Goal: Task Accomplishment & Management: Manage account settings

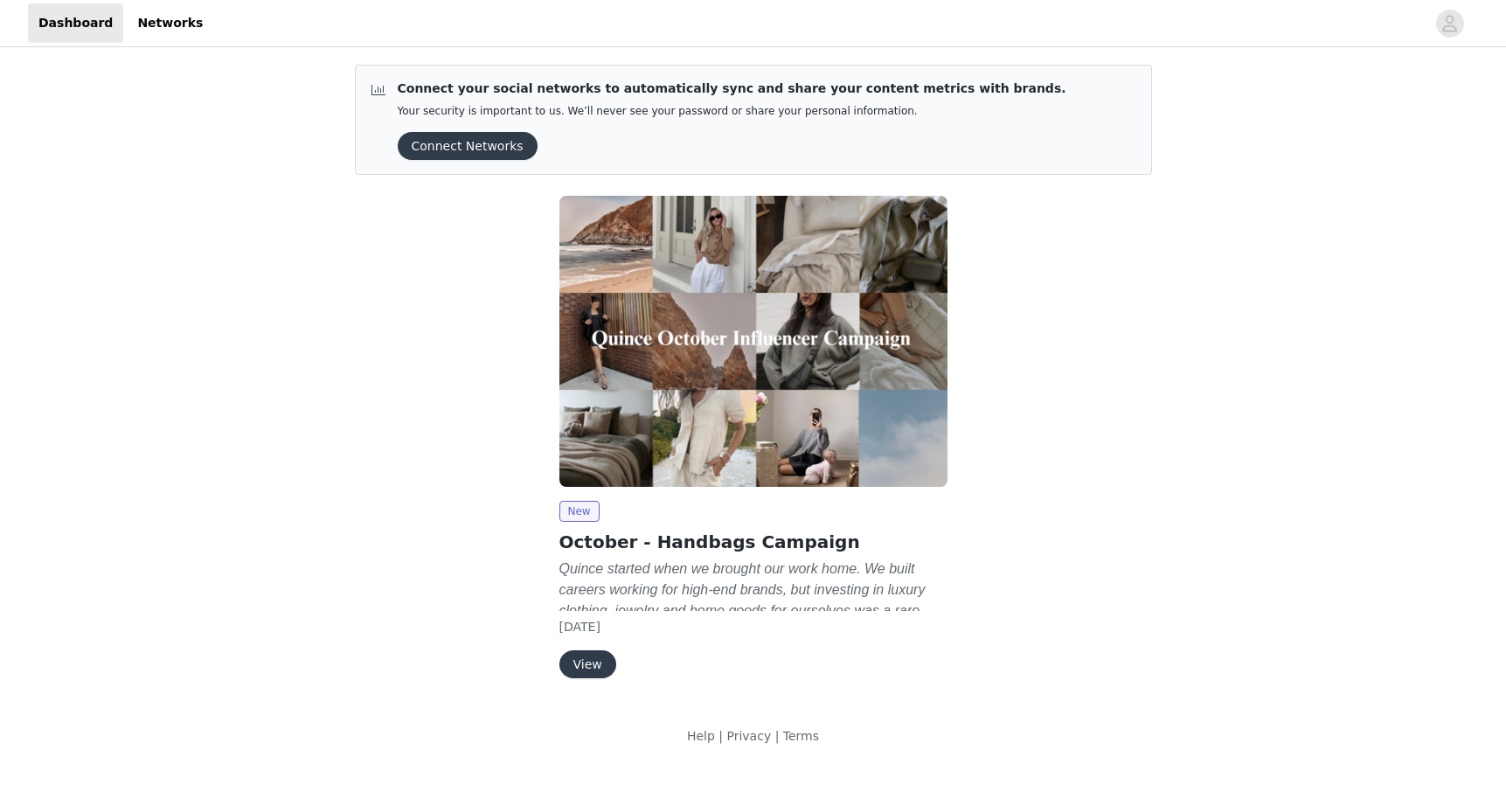
click at [575, 660] on button "View" at bounding box center [588, 664] width 57 height 28
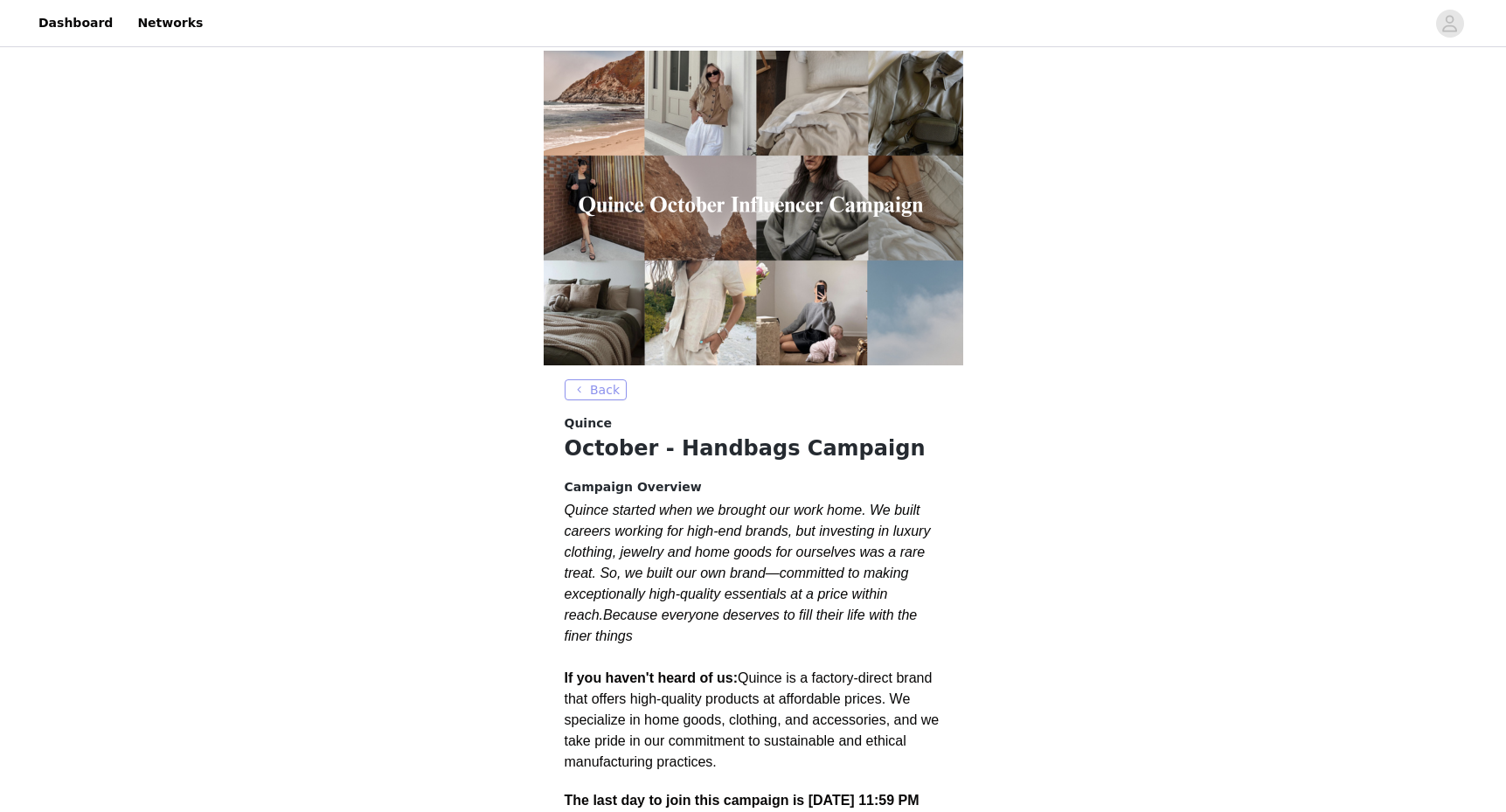
click at [583, 391] on button "Back" at bounding box center [595, 389] width 63 height 21
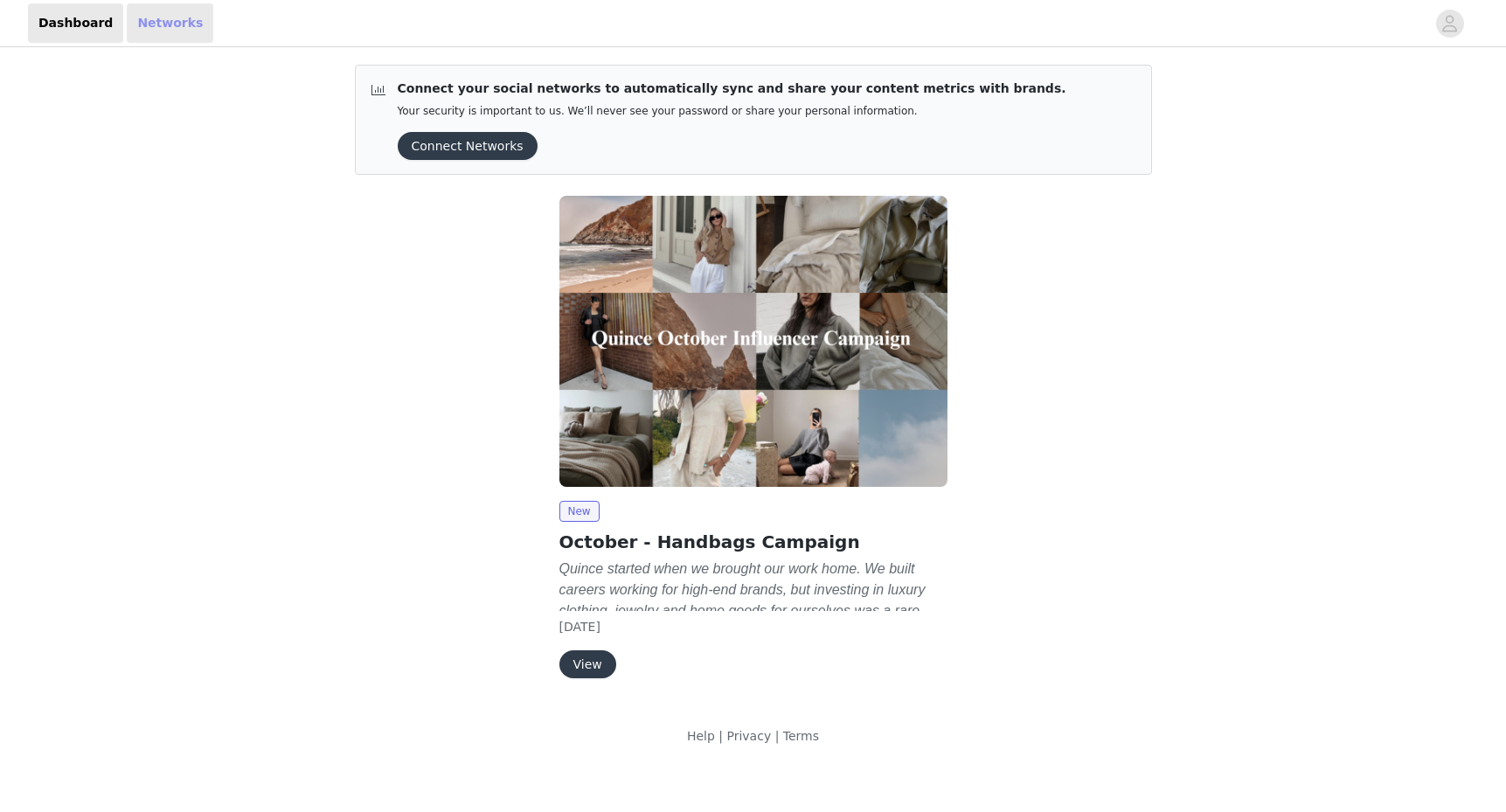
click at [164, 32] on link "Networks" at bounding box center [170, 24] width 87 height 40
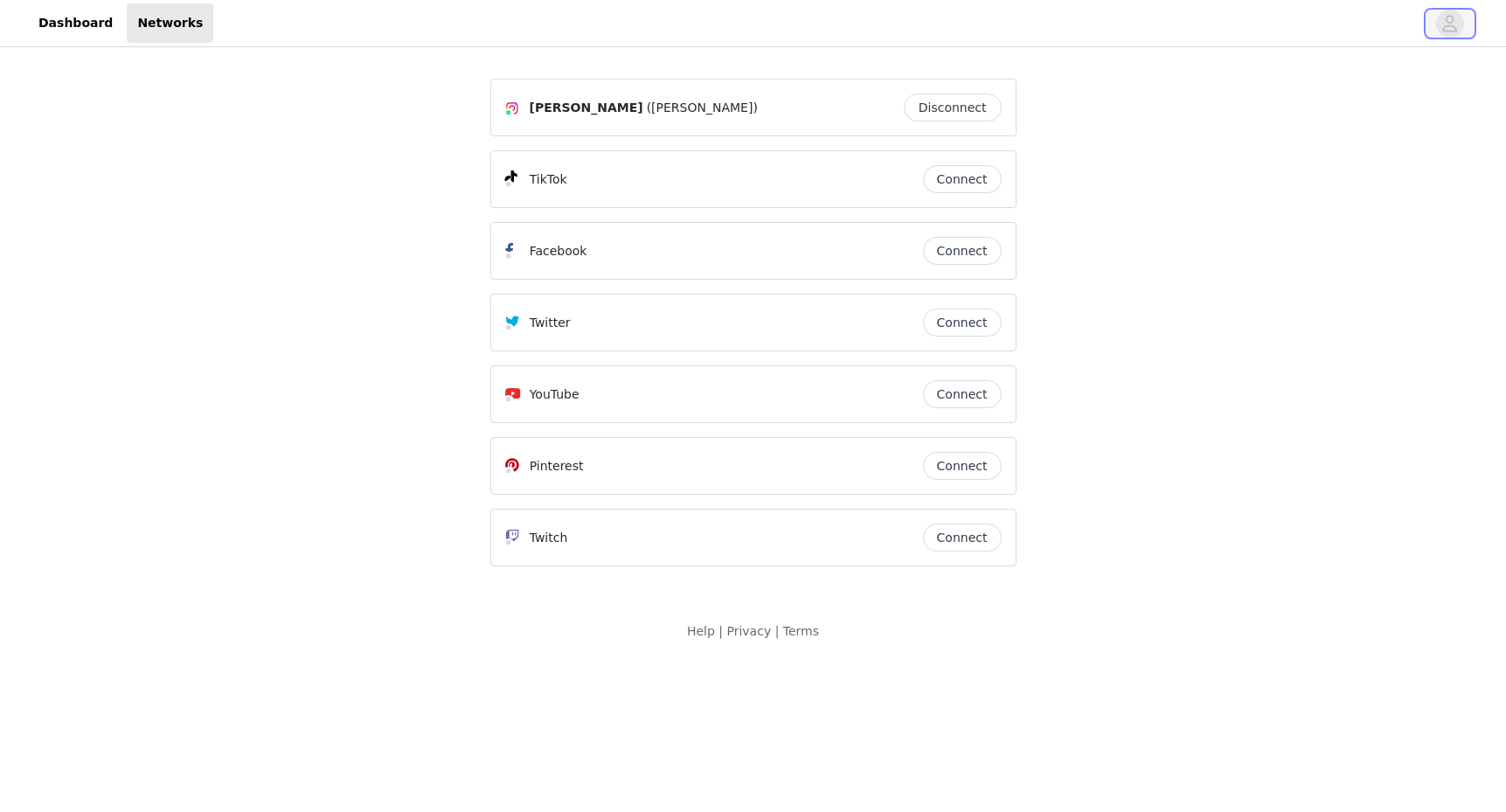
click at [1447, 18] on icon "avatar" at bounding box center [1450, 24] width 15 height 17
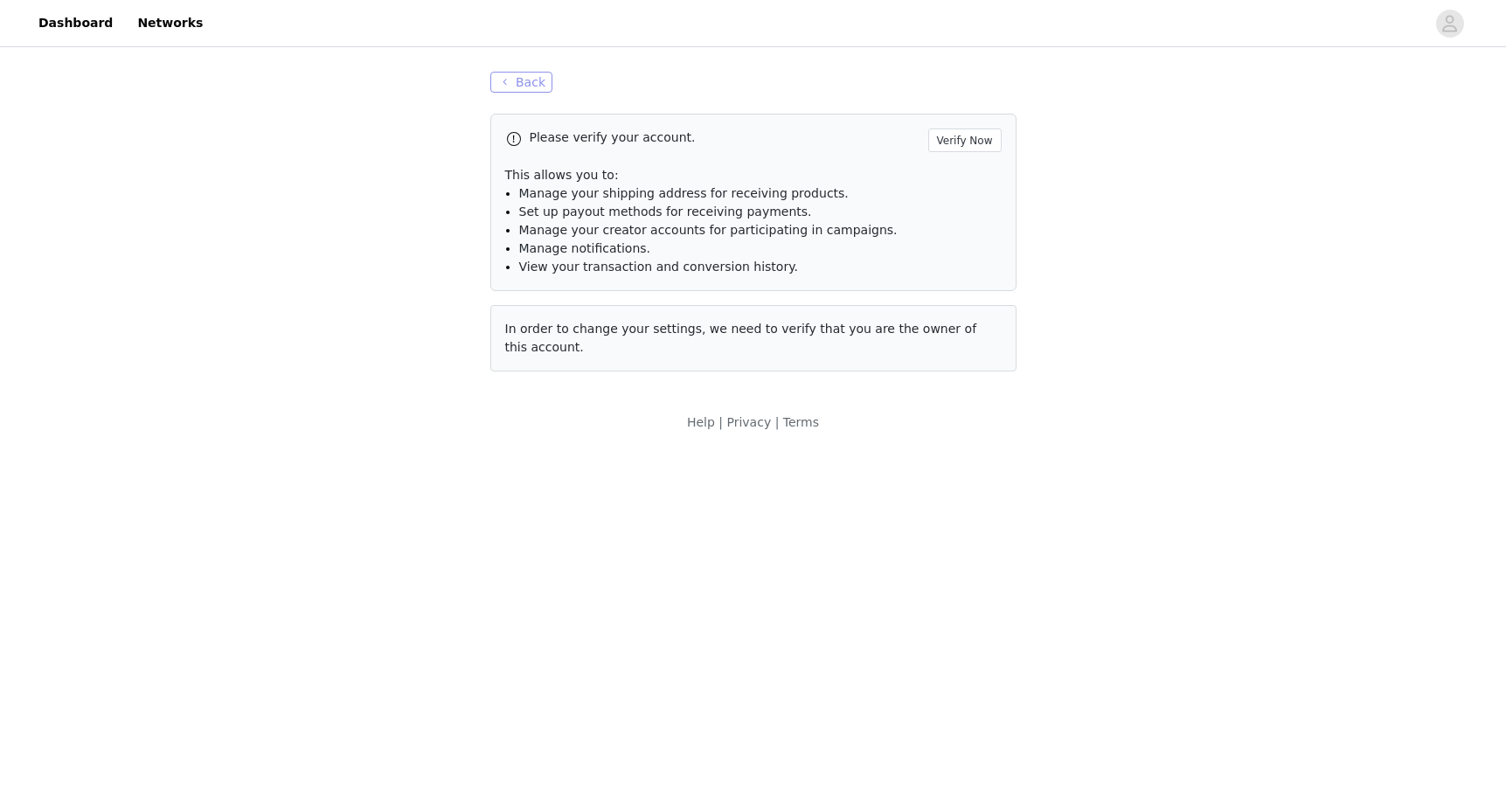
click at [517, 89] on button "Back" at bounding box center [522, 82] width 63 height 21
click at [184, 26] on link "Networks" at bounding box center [170, 24] width 87 height 40
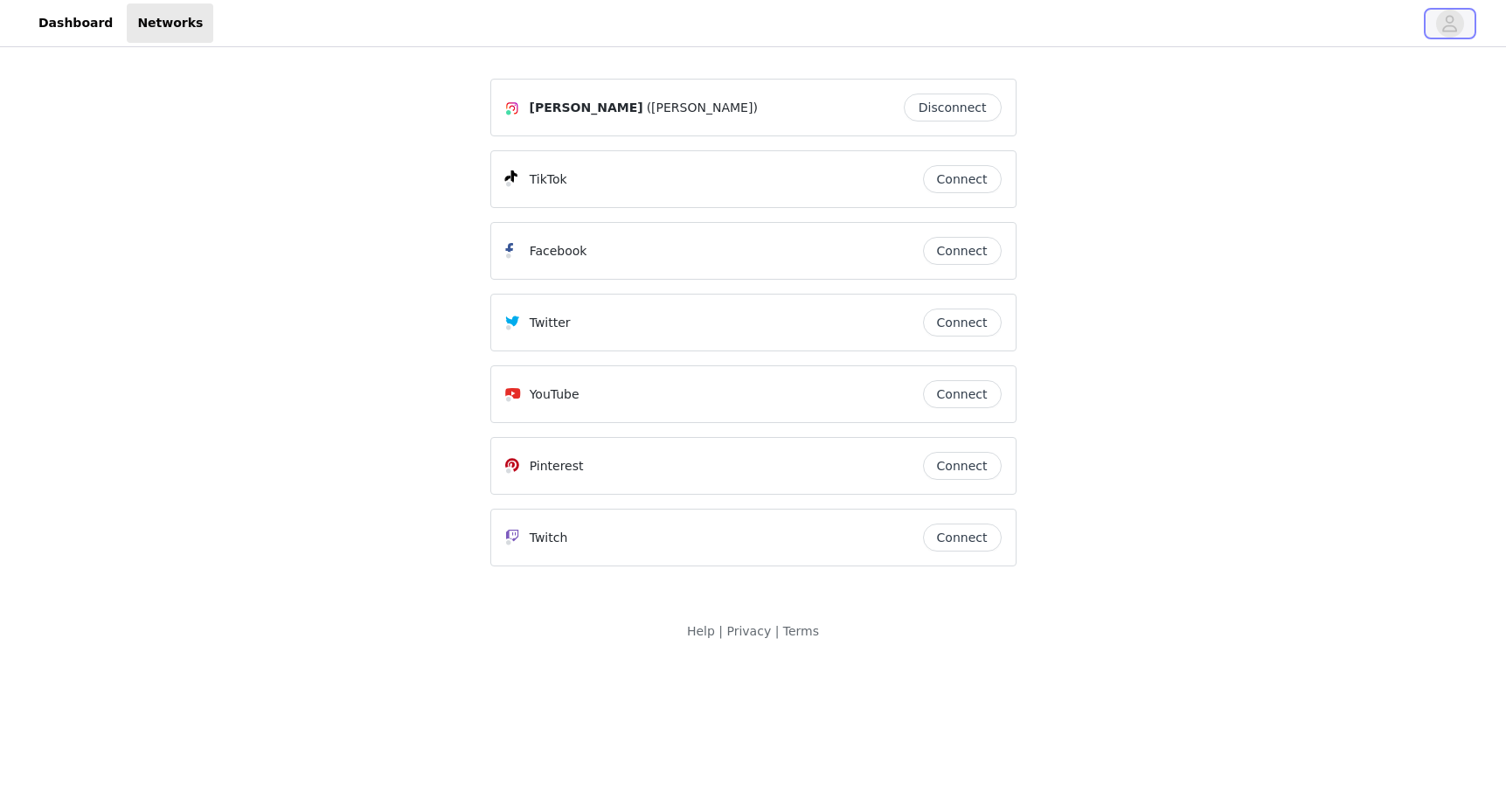
click at [1461, 26] on span "button" at bounding box center [1450, 24] width 28 height 28
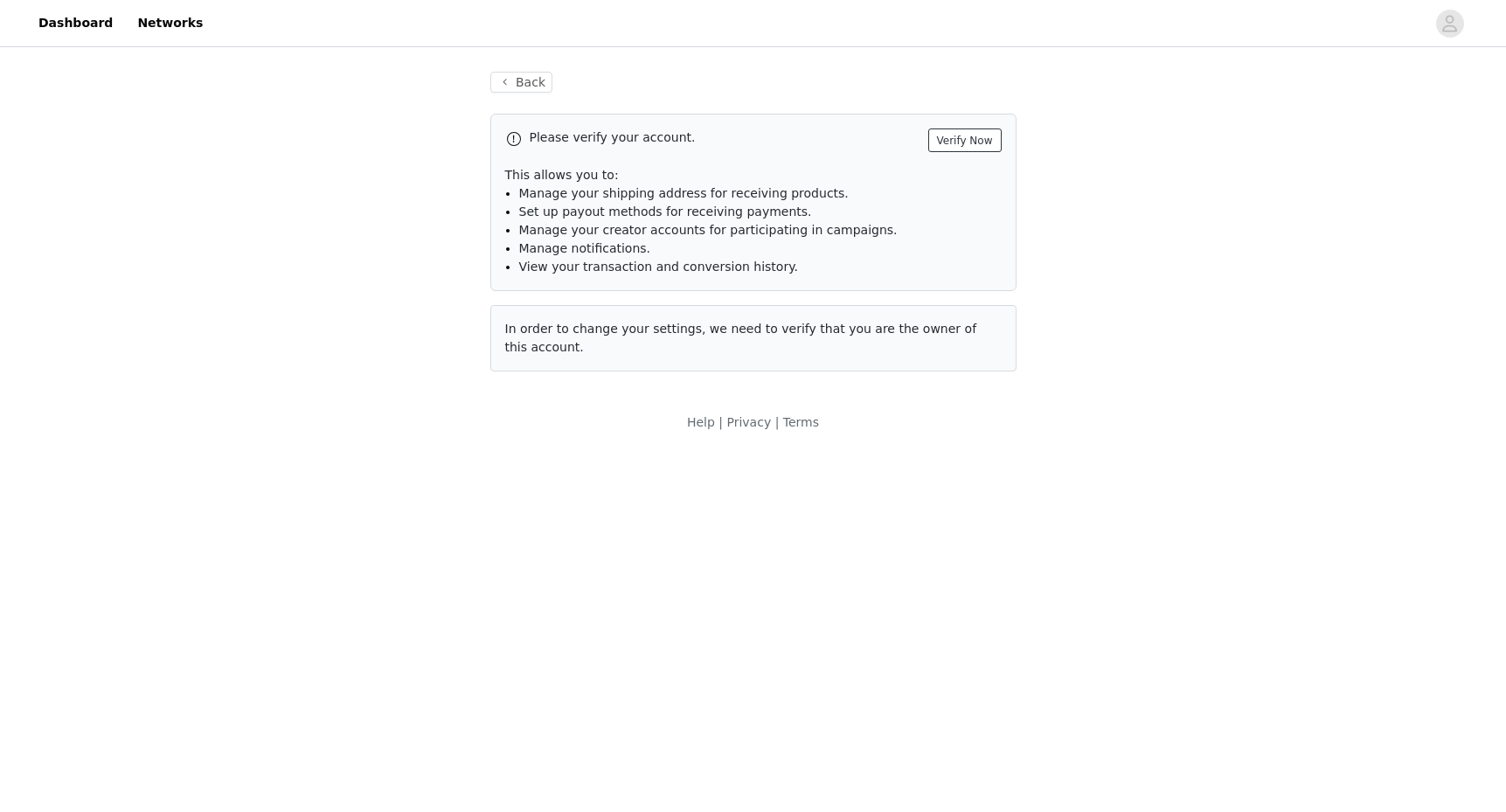
click at [962, 148] on button "Verify Now" at bounding box center [965, 140] width 74 height 24
